Goal: Use online tool/utility: Utilize a website feature to perform a specific function

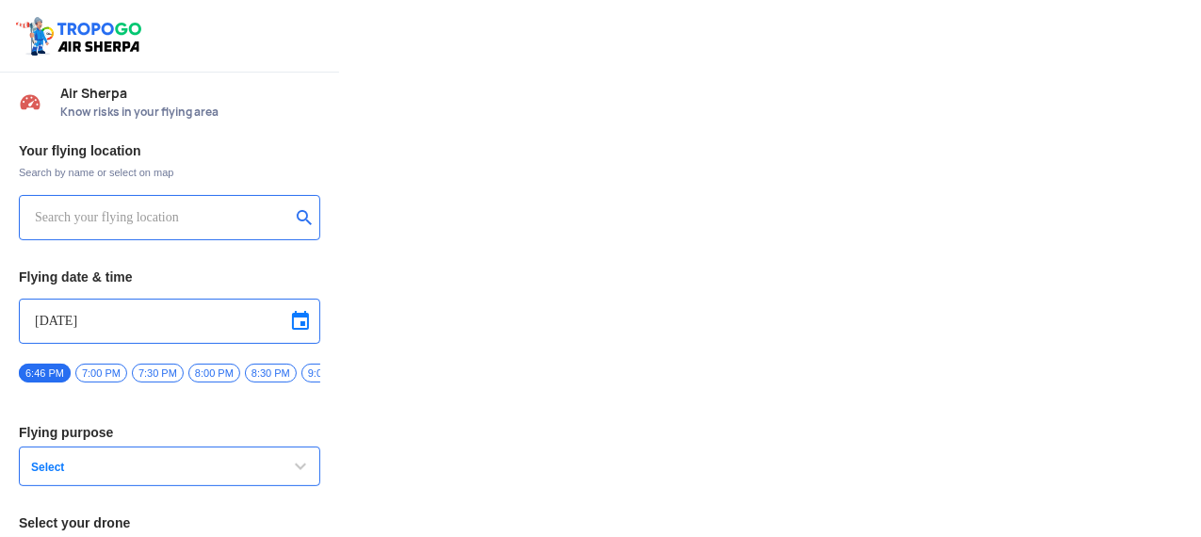
type input "Switch UAV"
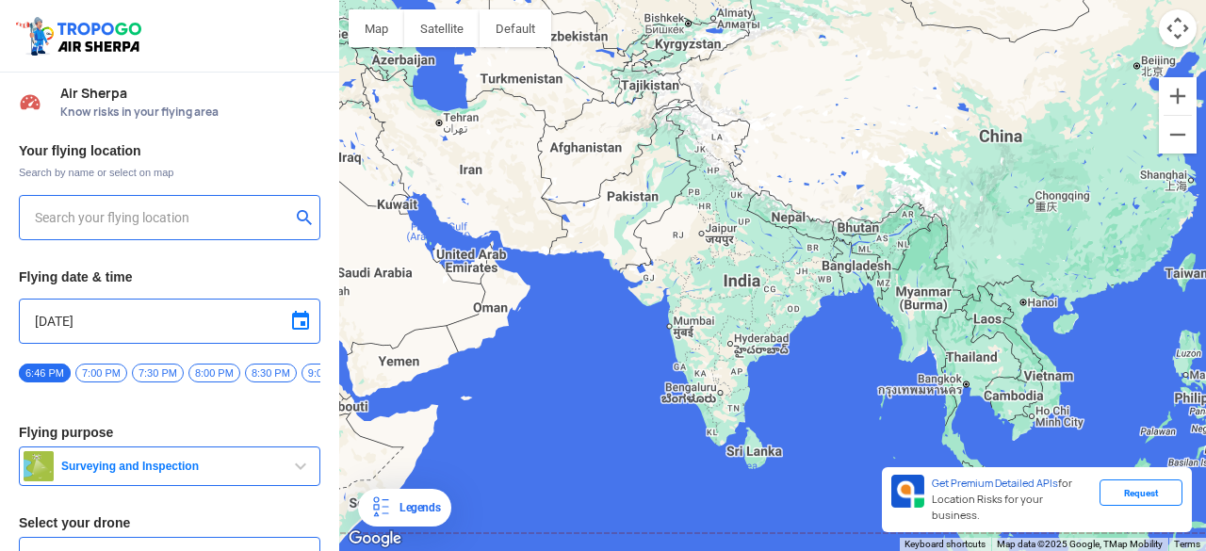
click at [221, 219] on input "text" at bounding box center [162, 217] width 255 height 23
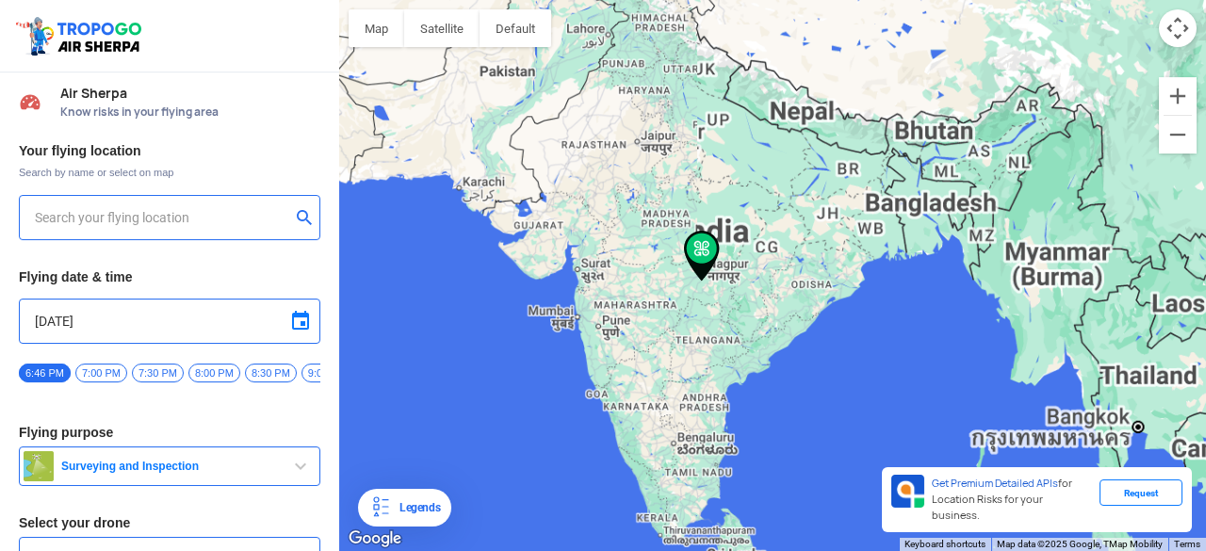
type input "[STREET_ADDRESS]"
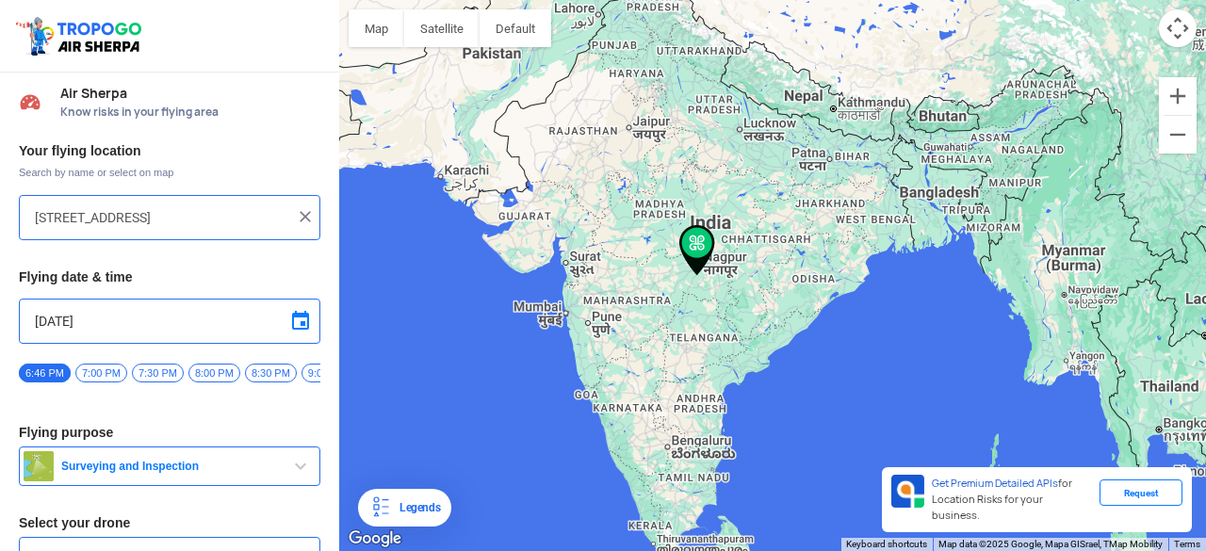
click at [149, 216] on input "[STREET_ADDRESS]" at bounding box center [162, 217] width 255 height 23
click at [302, 216] on img at bounding box center [305, 216] width 19 height 19
click at [164, 222] on input "text" at bounding box center [162, 217] width 255 height 23
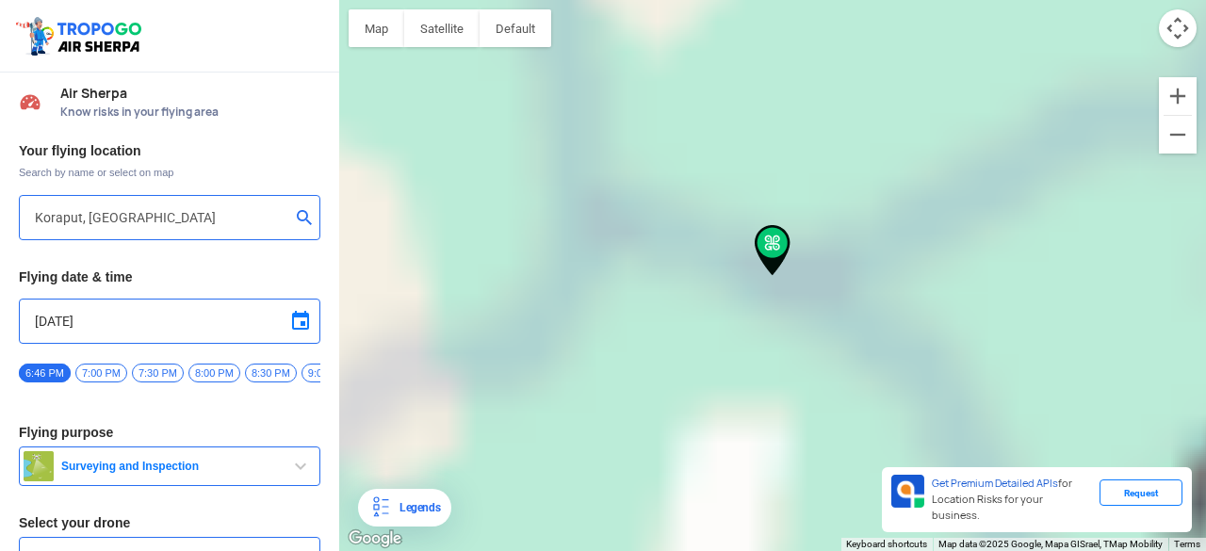
type input "NH26, Koraput, Odisha 764020, [GEOGRAPHIC_DATA]"
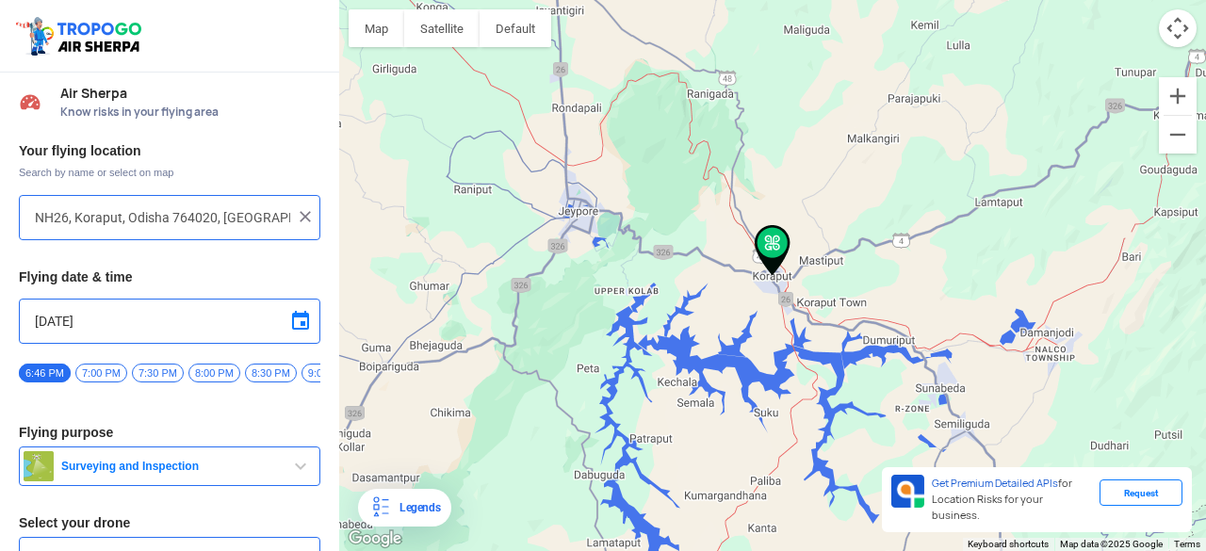
scroll to position [109, 0]
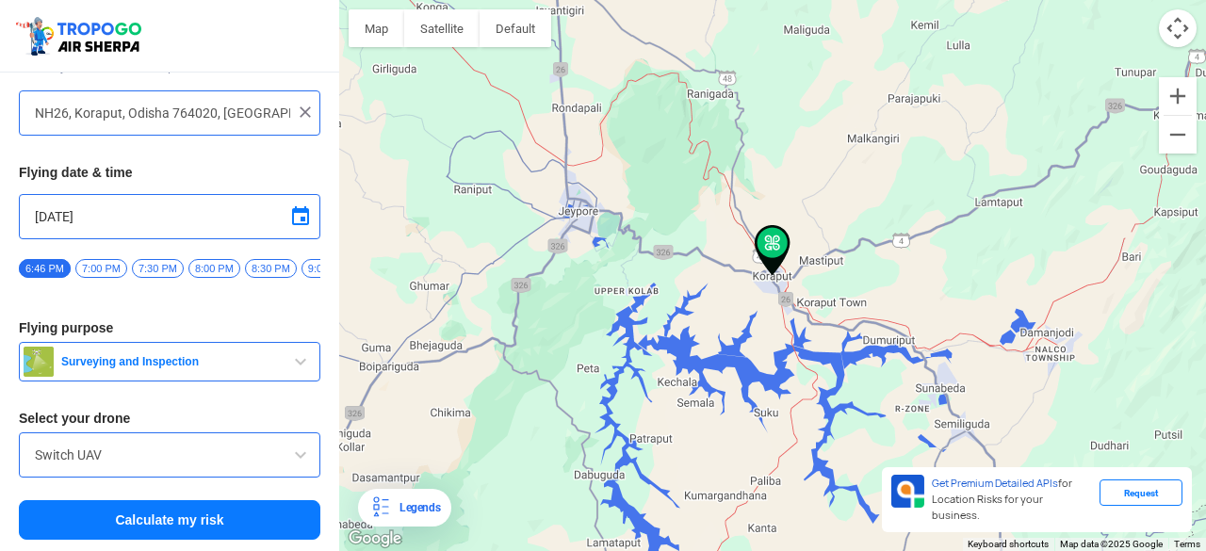
click at [221, 374] on button "Surveying and Inspection" at bounding box center [170, 362] width 302 height 40
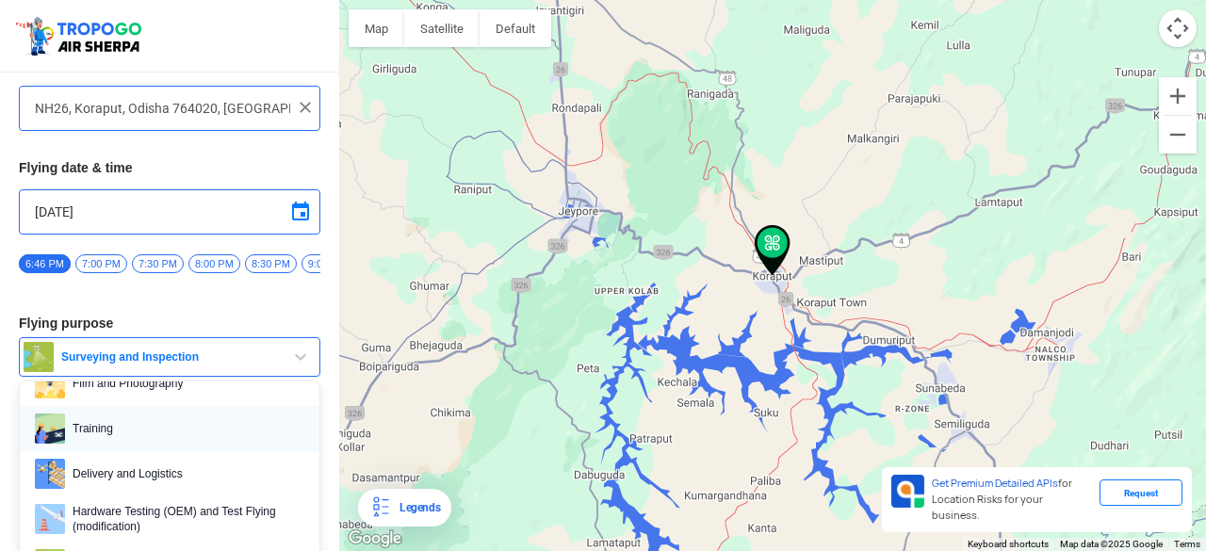
scroll to position [99, 0]
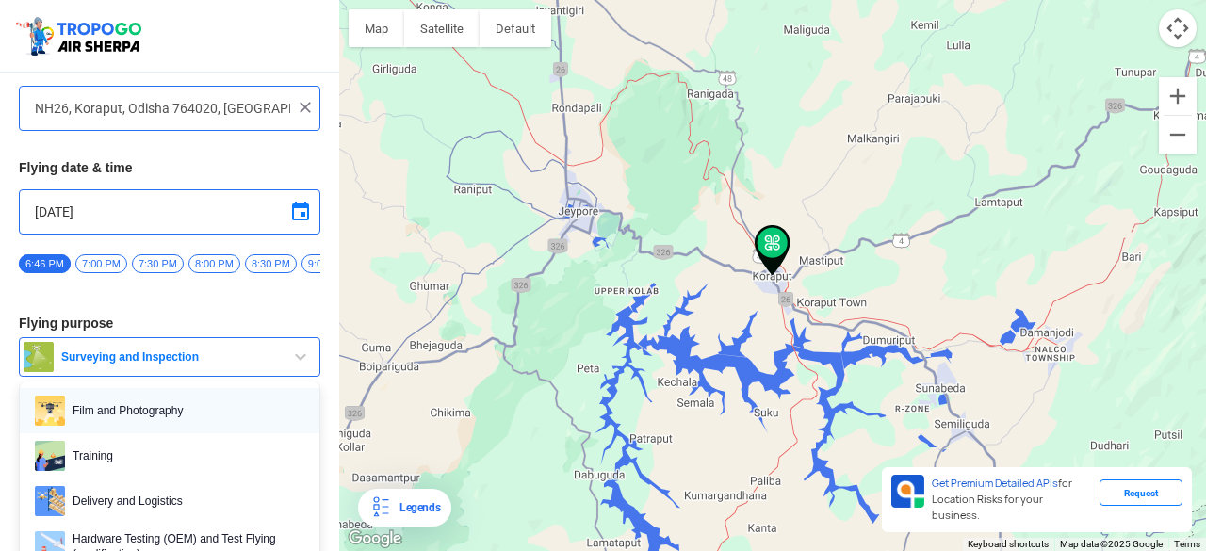
click at [139, 418] on span "Film and Photography" at bounding box center [184, 411] width 239 height 30
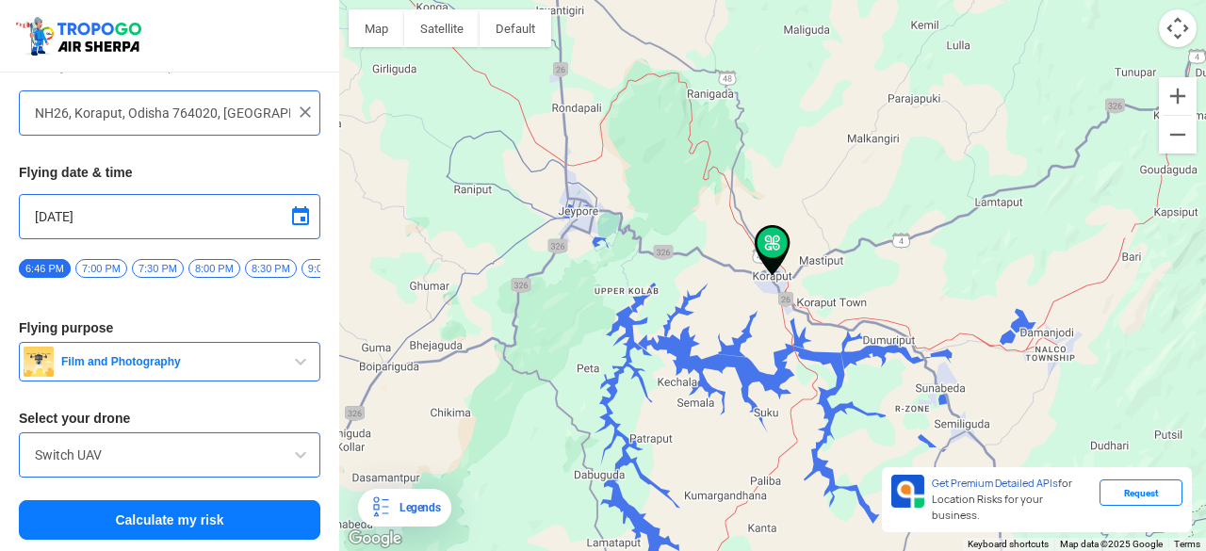
click at [159, 451] on input "Switch UAV" at bounding box center [170, 455] width 270 height 23
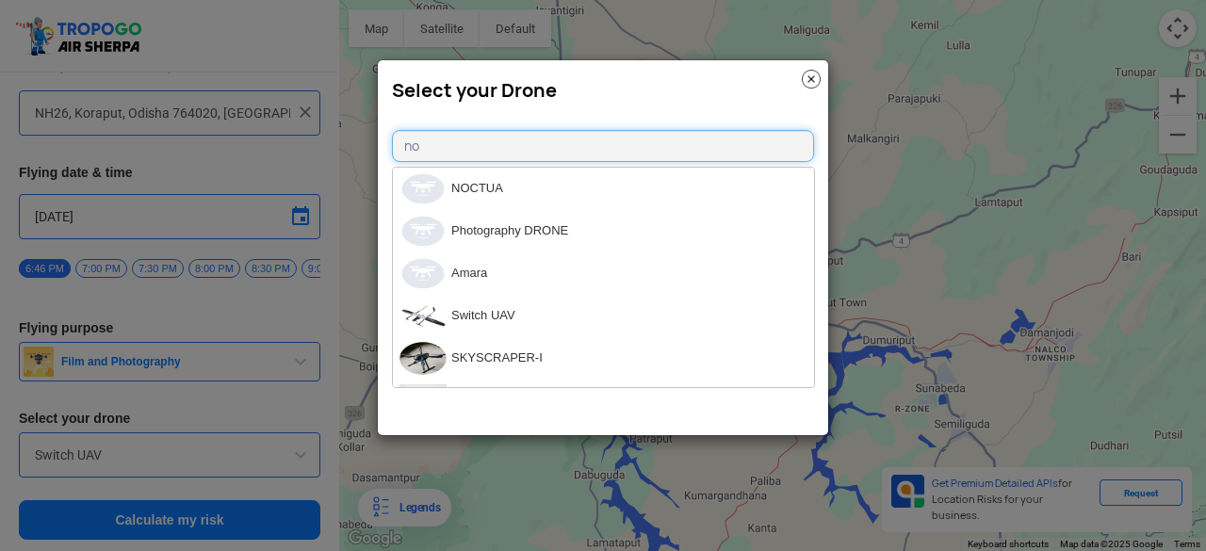
type input "n"
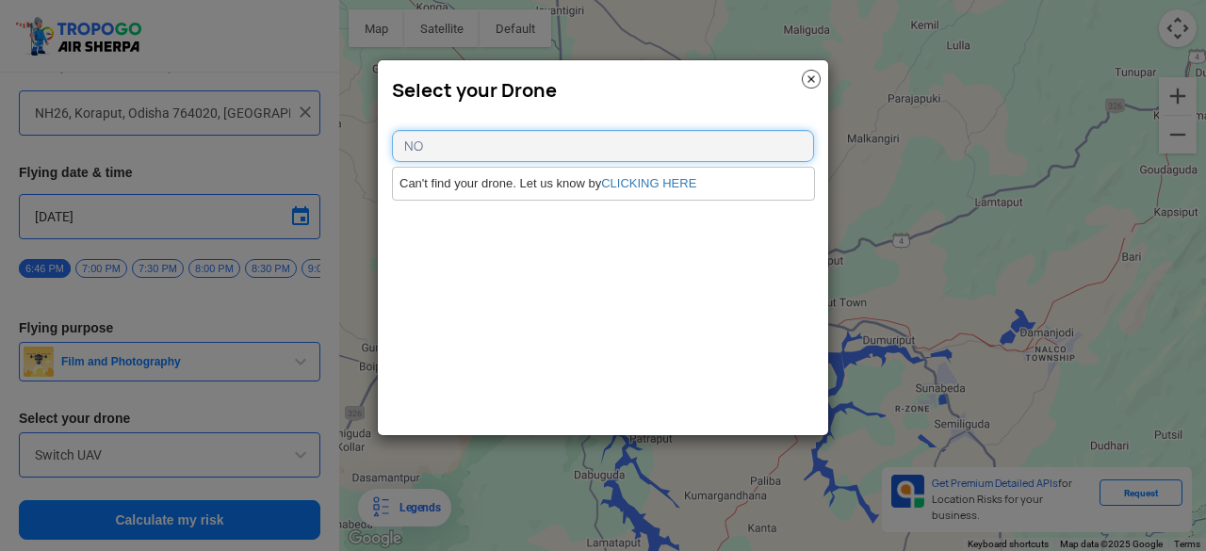
type input "N"
type input "DJI min"
click at [518, 186] on li "DJI Mini2" at bounding box center [603, 189] width 421 height 42
type input "DJI Mini2"
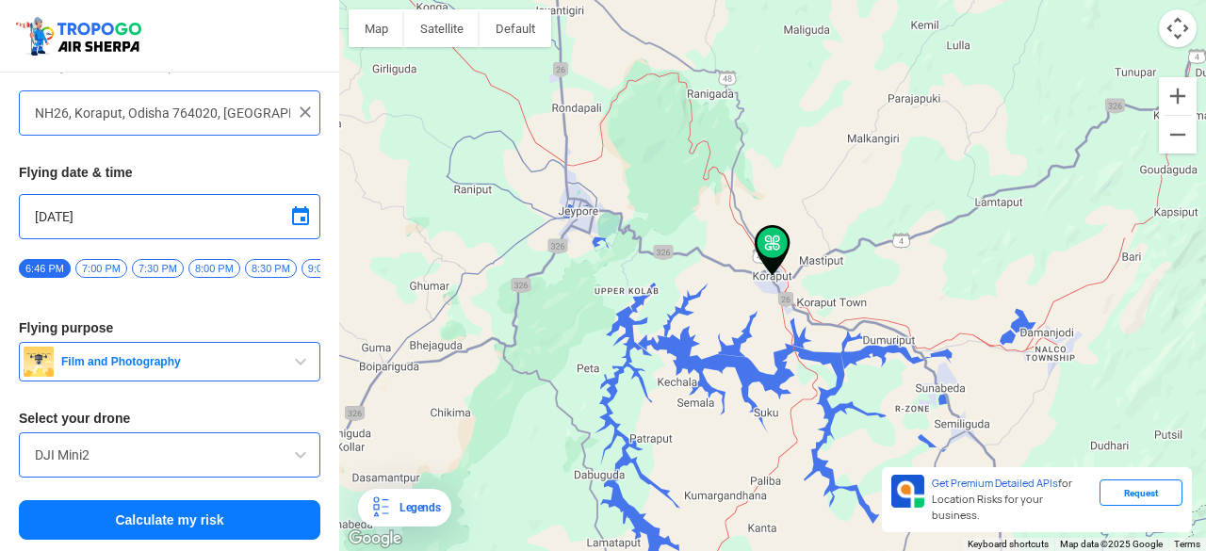
click at [232, 515] on button "Calculate my risk" at bounding box center [170, 520] width 302 height 40
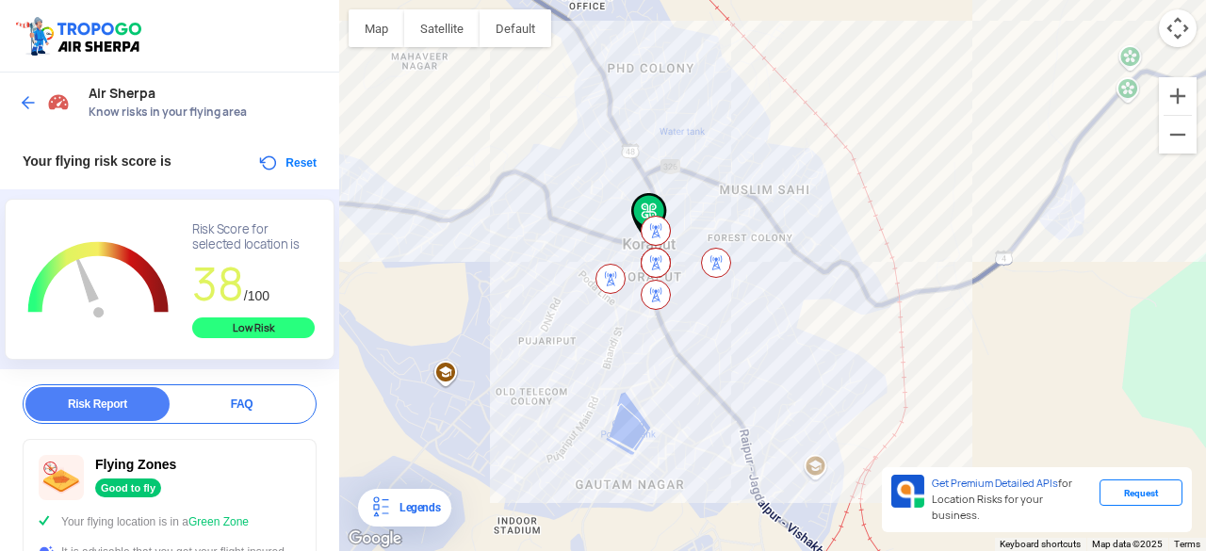
drag, startPoint x: 814, startPoint y: 276, endPoint x: 761, endPoint y: 308, distance: 61.7
click at [761, 308] on div at bounding box center [772, 275] width 867 height 551
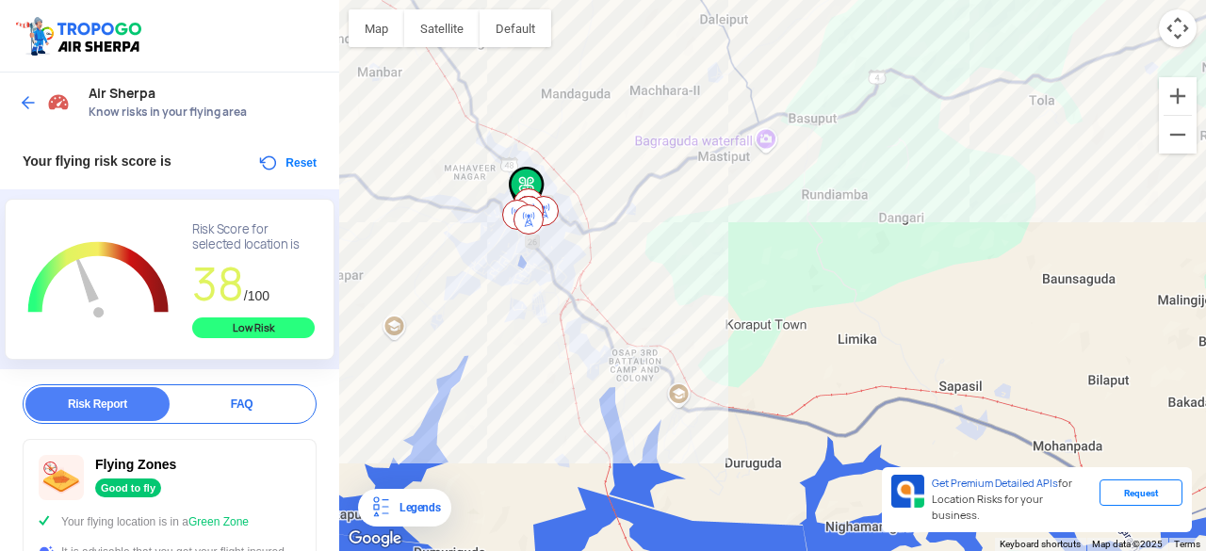
drag, startPoint x: 761, startPoint y: 308, endPoint x: 558, endPoint y: 228, distance: 218.7
click at [558, 228] on div at bounding box center [772, 275] width 867 height 551
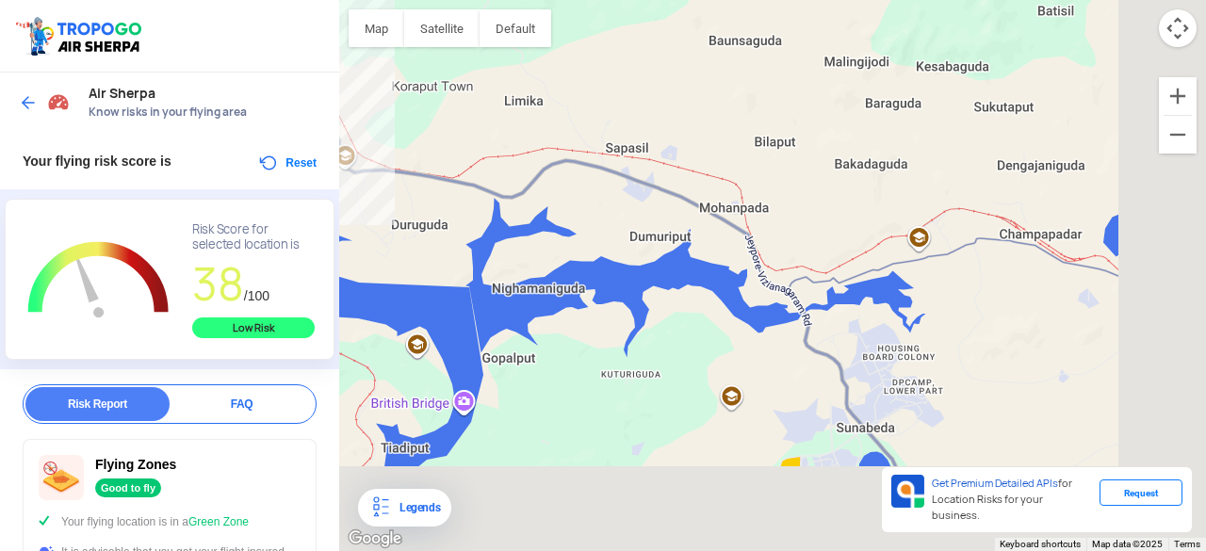
drag, startPoint x: 649, startPoint y: 322, endPoint x: 313, endPoint y: 84, distance: 412.3
click at [313, 84] on div "Location Risk Score Air Sherpa Know risks in your flying area Your flying risk …" at bounding box center [603, 275] width 1206 height 551
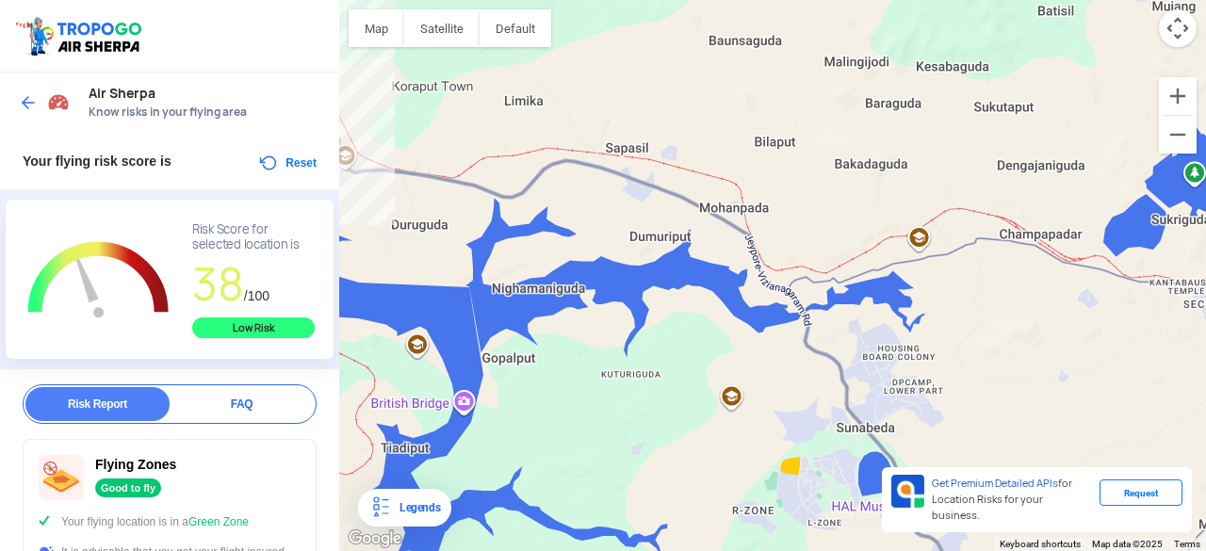
click at [23, 105] on img at bounding box center [28, 102] width 19 height 19
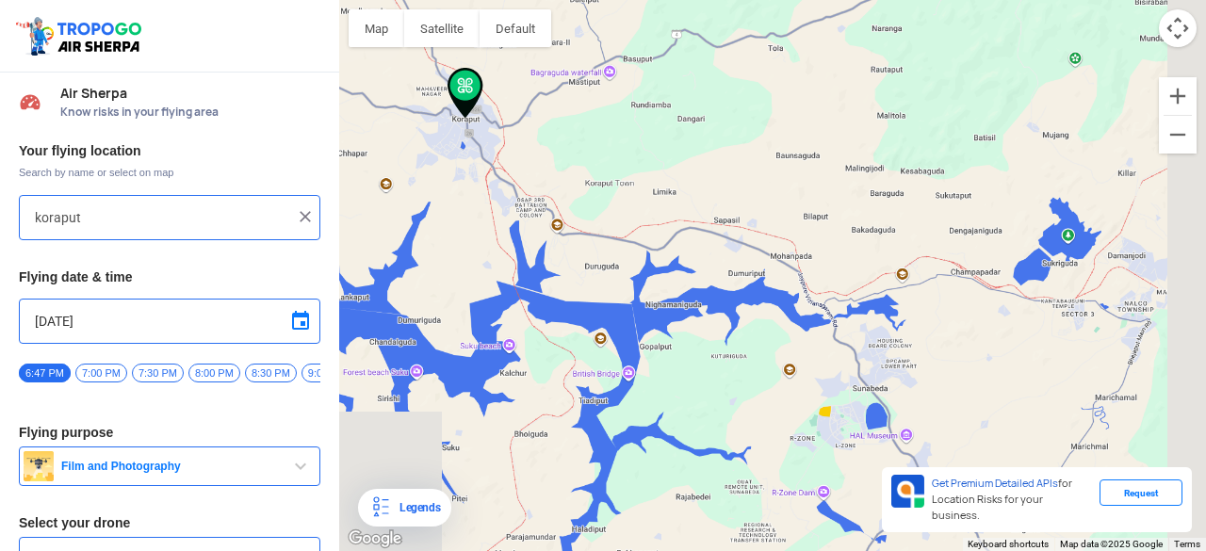
type input "NH26, Koraput, Odisha 764020, [GEOGRAPHIC_DATA]"
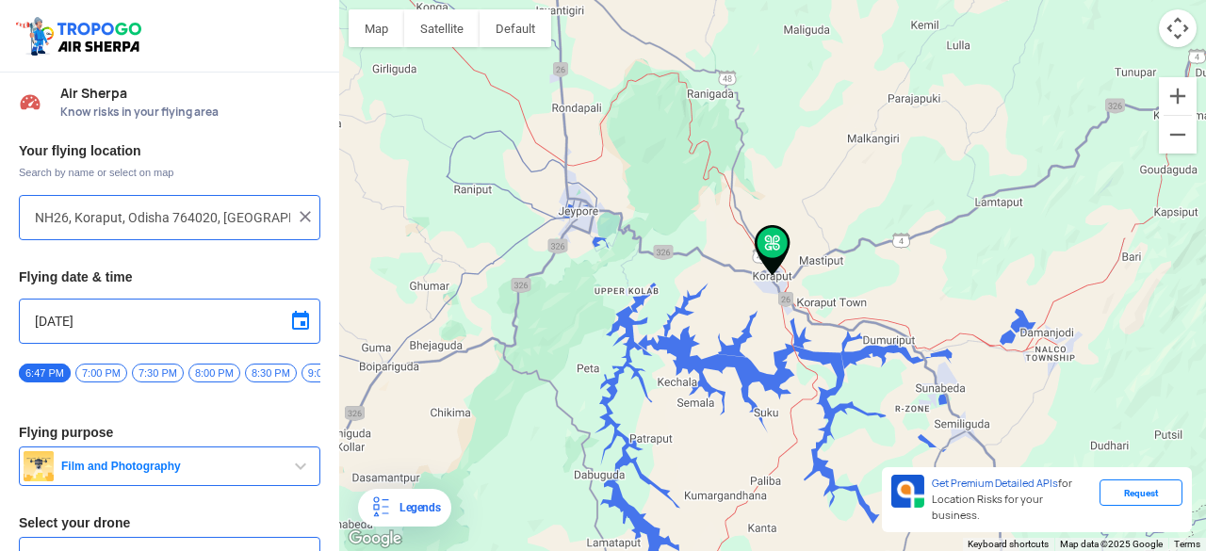
click at [302, 213] on img at bounding box center [305, 216] width 19 height 19
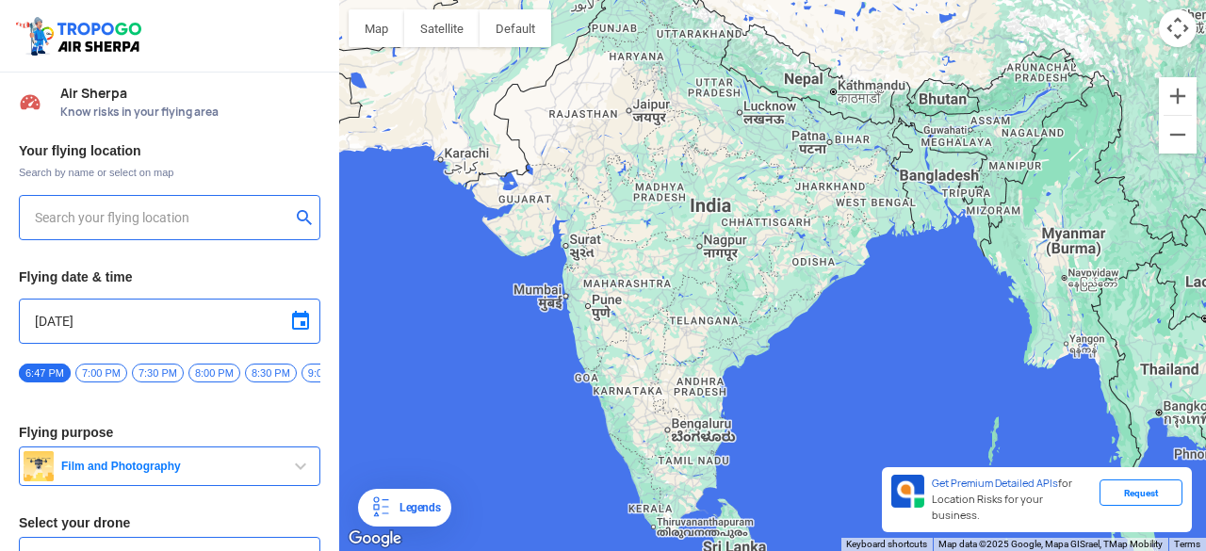
click at [238, 214] on input "text" at bounding box center [162, 217] width 255 height 23
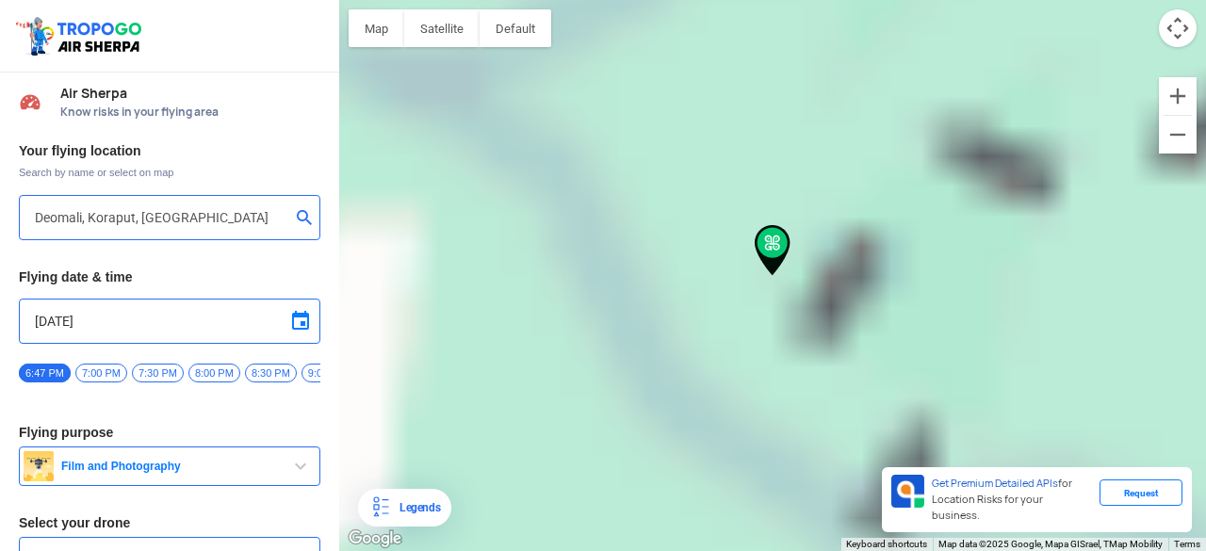
type input "[PERSON_NAME], [GEOGRAPHIC_DATA], [GEOGRAPHIC_DATA]"
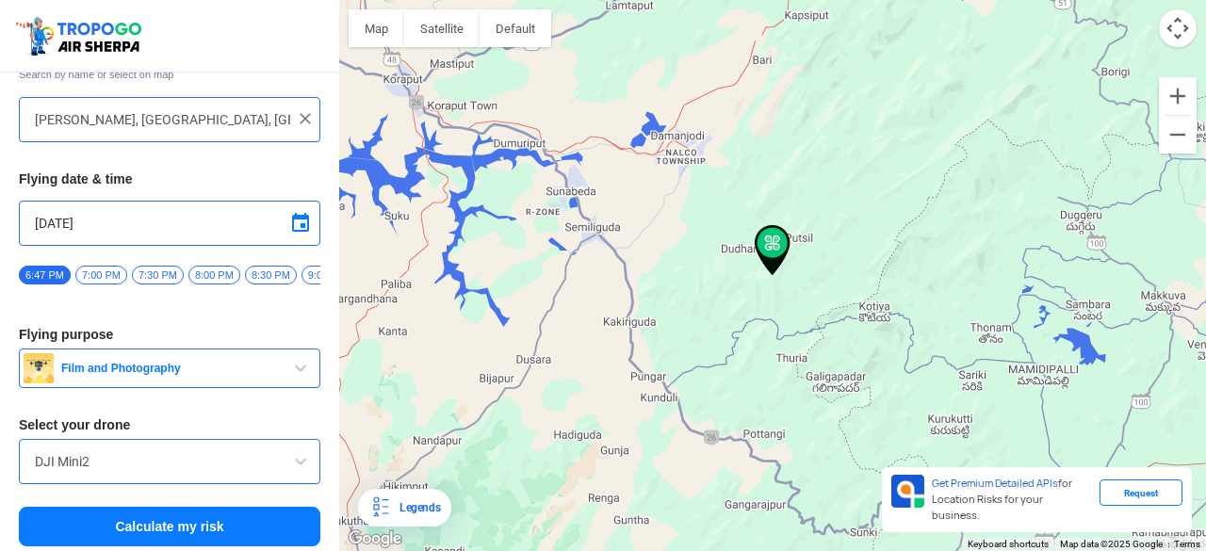
scroll to position [99, 0]
click at [188, 527] on button "Calculate my risk" at bounding box center [170, 526] width 302 height 40
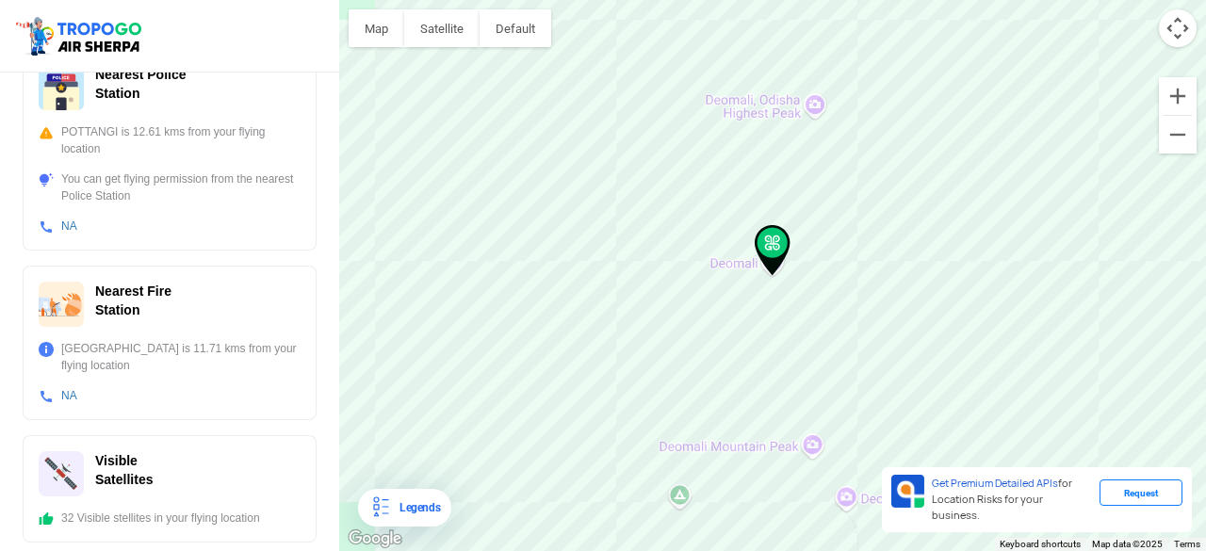
scroll to position [778, 0]
